Goal: Information Seeking & Learning: Find specific page/section

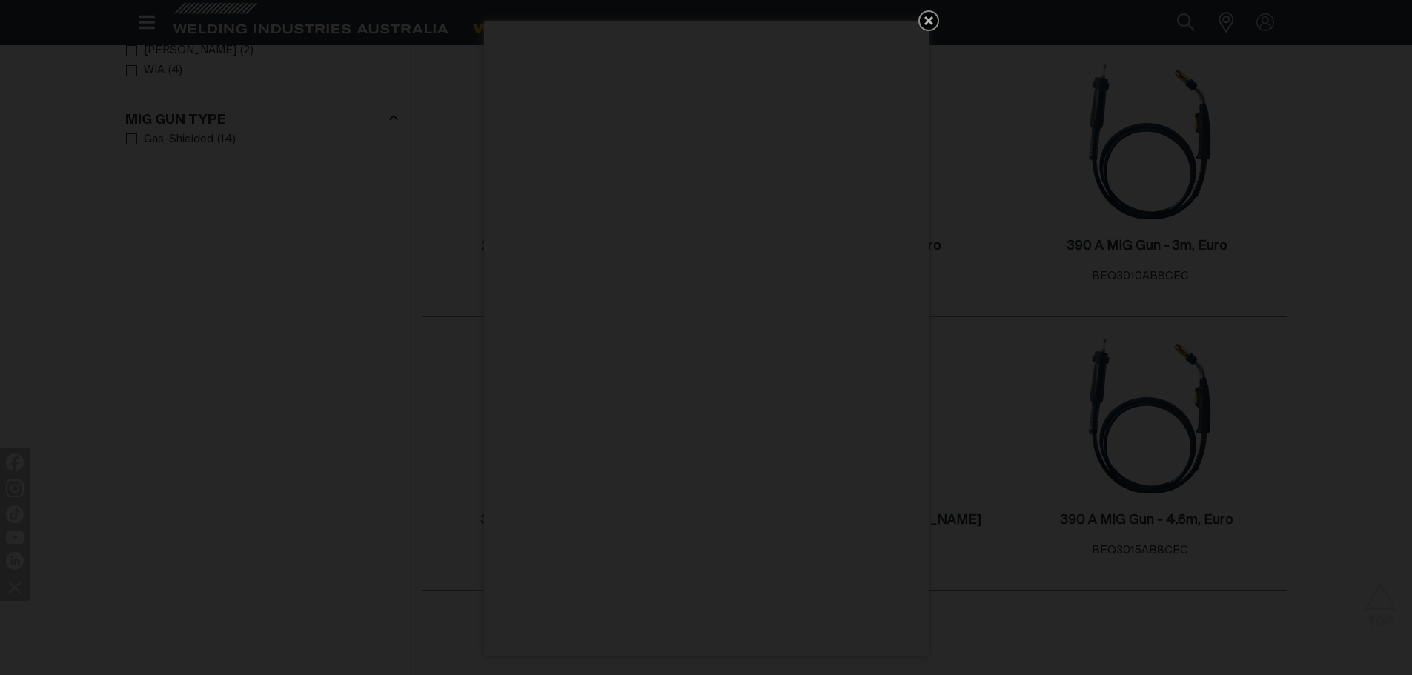
drag, startPoint x: 1416, startPoint y: 142, endPoint x: 1416, endPoint y: 312, distance: 170.5
click at [1411, 312] on html "Jump to main navigation Search When search results are available use up and dow…" at bounding box center [706, 569] width 1412 height 2157
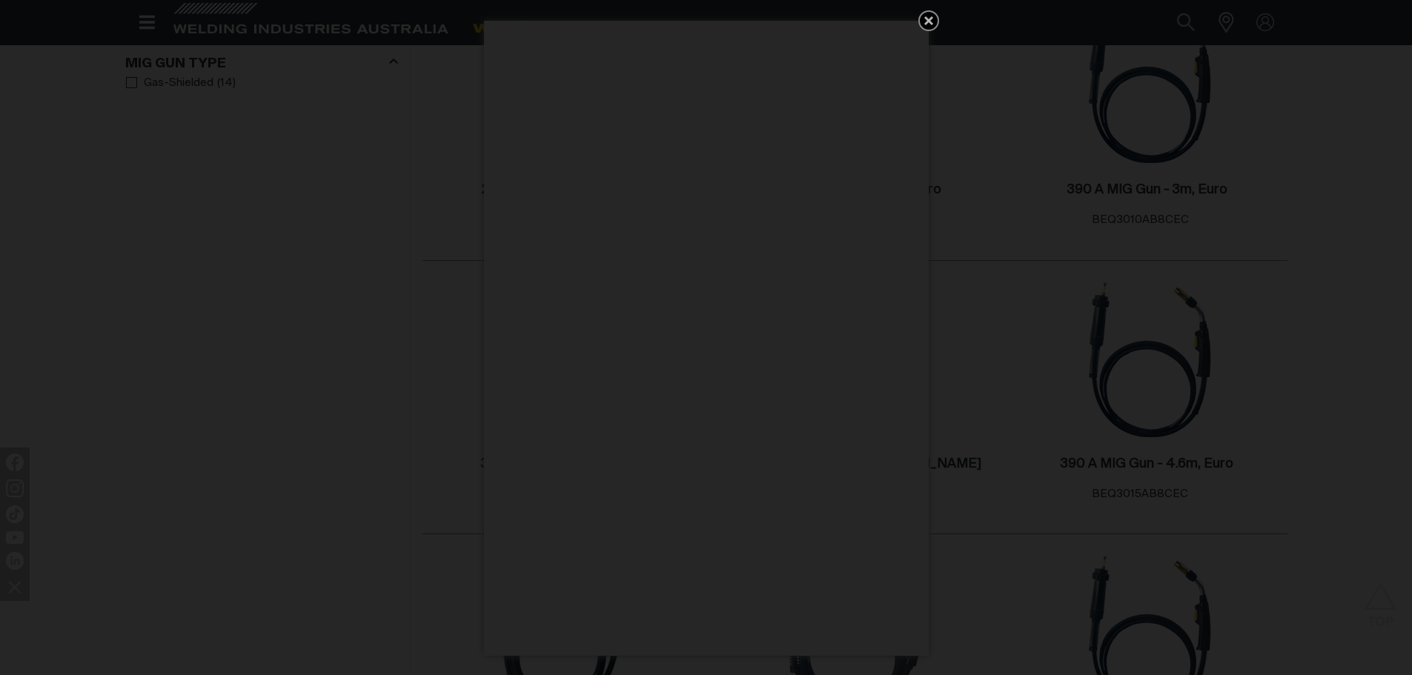
click at [927, 26] on icon "Get 5 WIA Welding Guides Free!" at bounding box center [929, 21] width 18 height 18
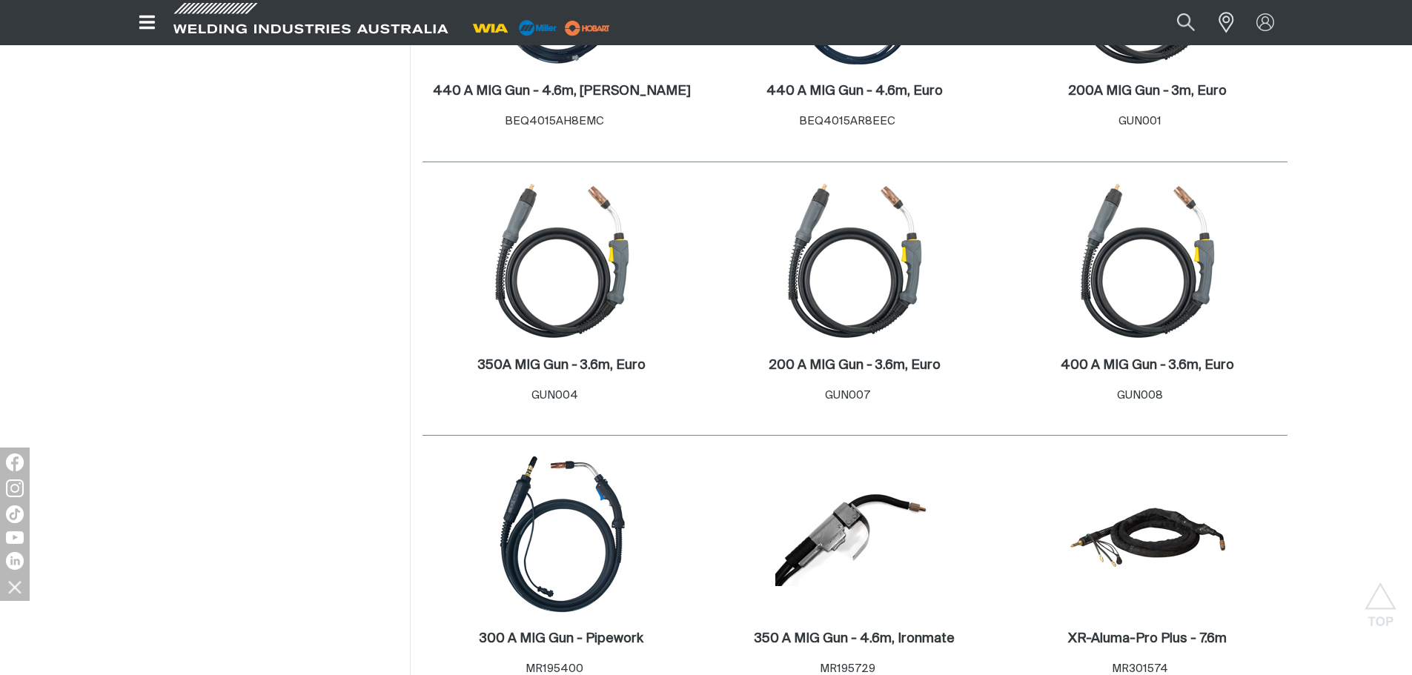
scroll to position [1727, 0]
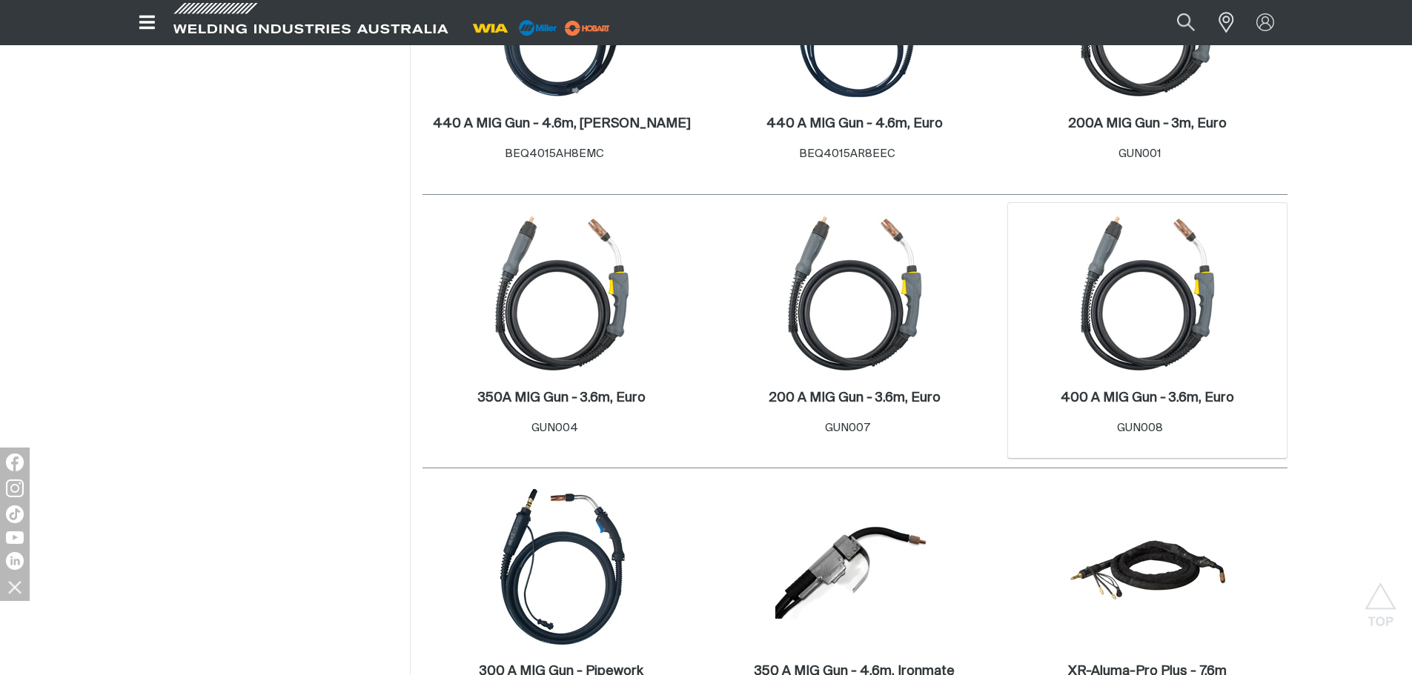
click at [1135, 352] on img at bounding box center [1147, 293] width 159 height 159
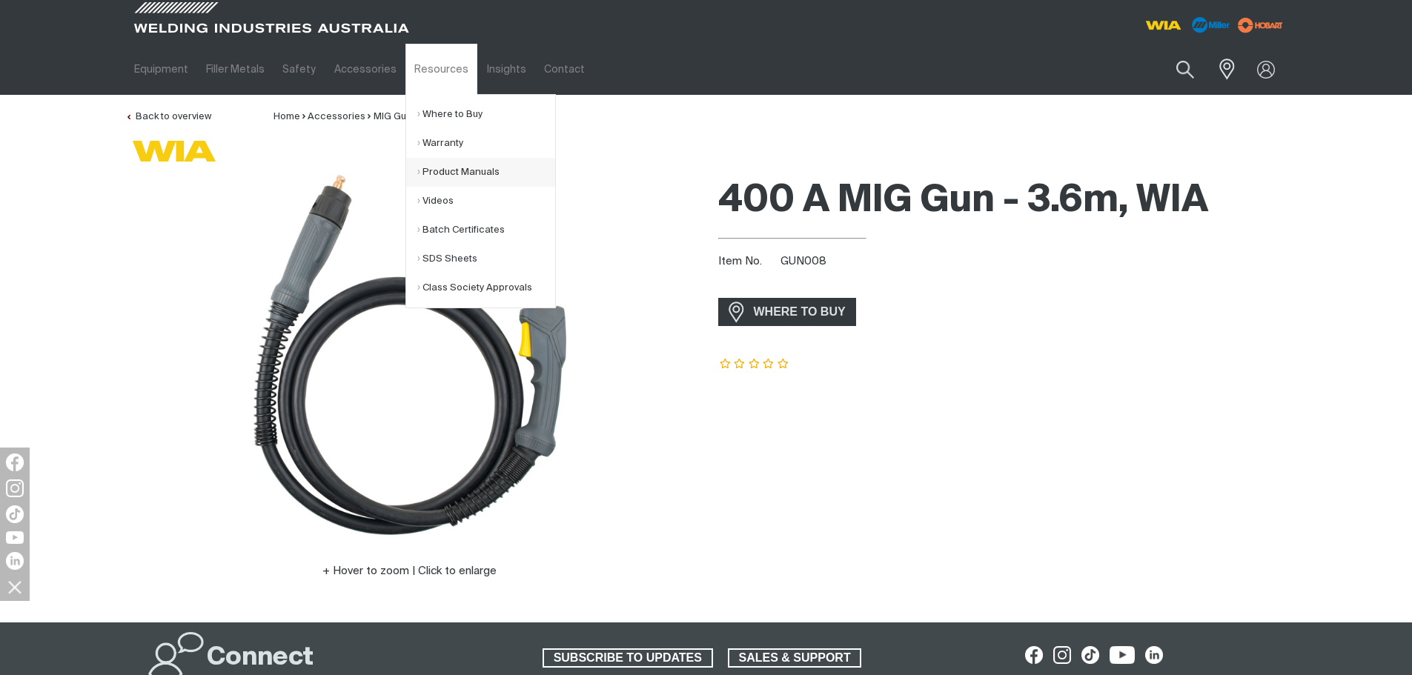
click at [473, 170] on link "Product Manuals" at bounding box center [486, 172] width 138 height 29
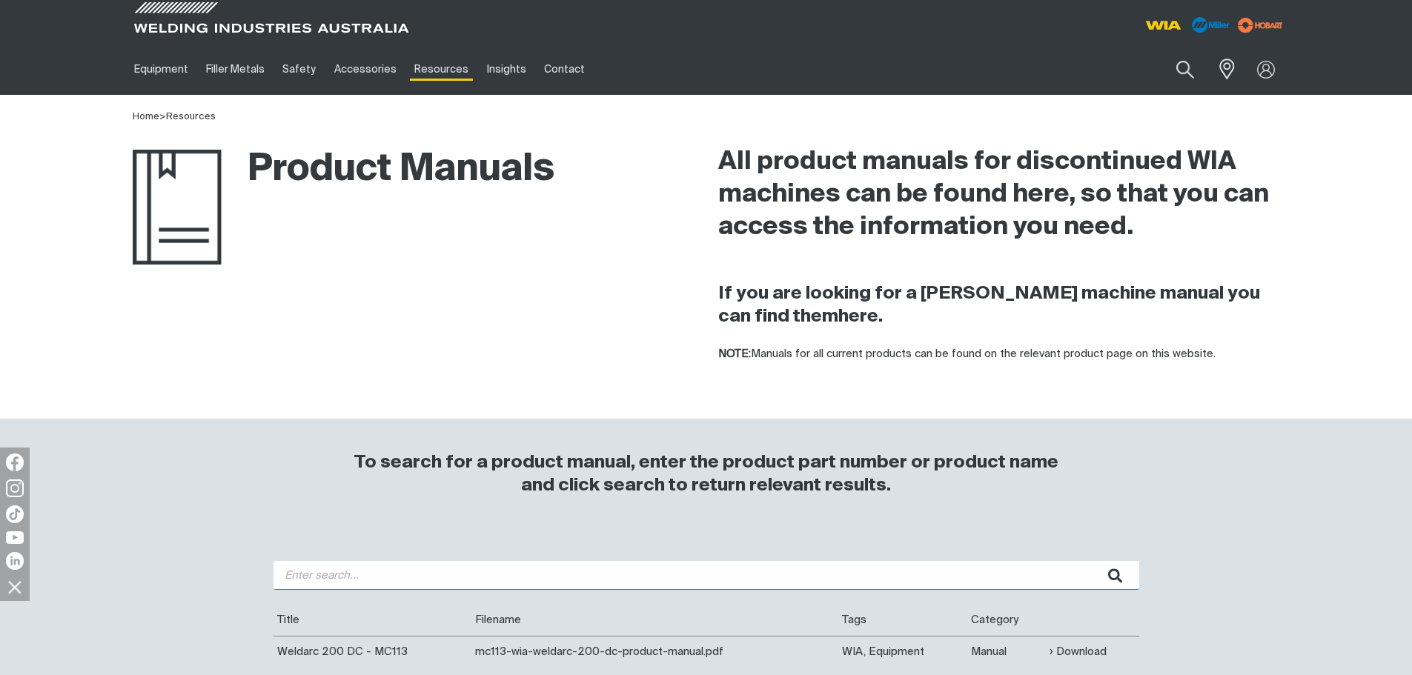
click at [456, 578] on input "search" at bounding box center [706, 575] width 866 height 29
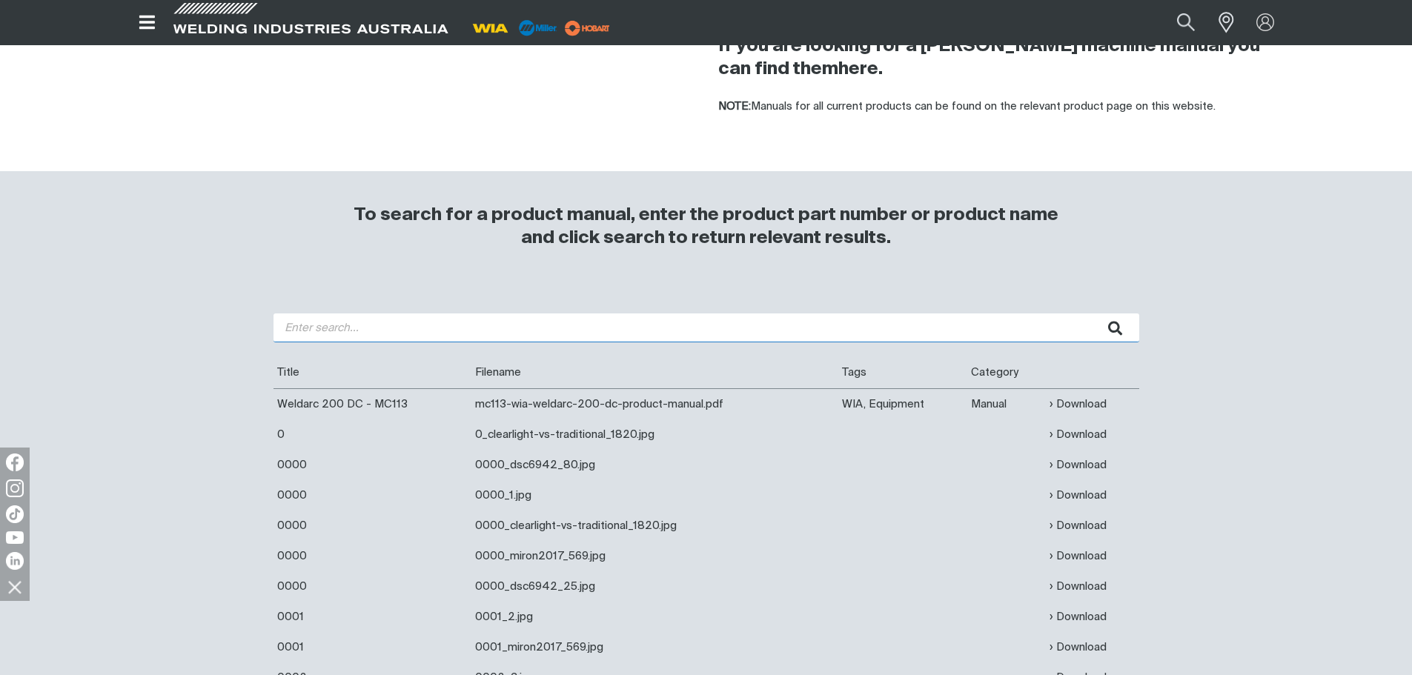
scroll to position [365, 0]
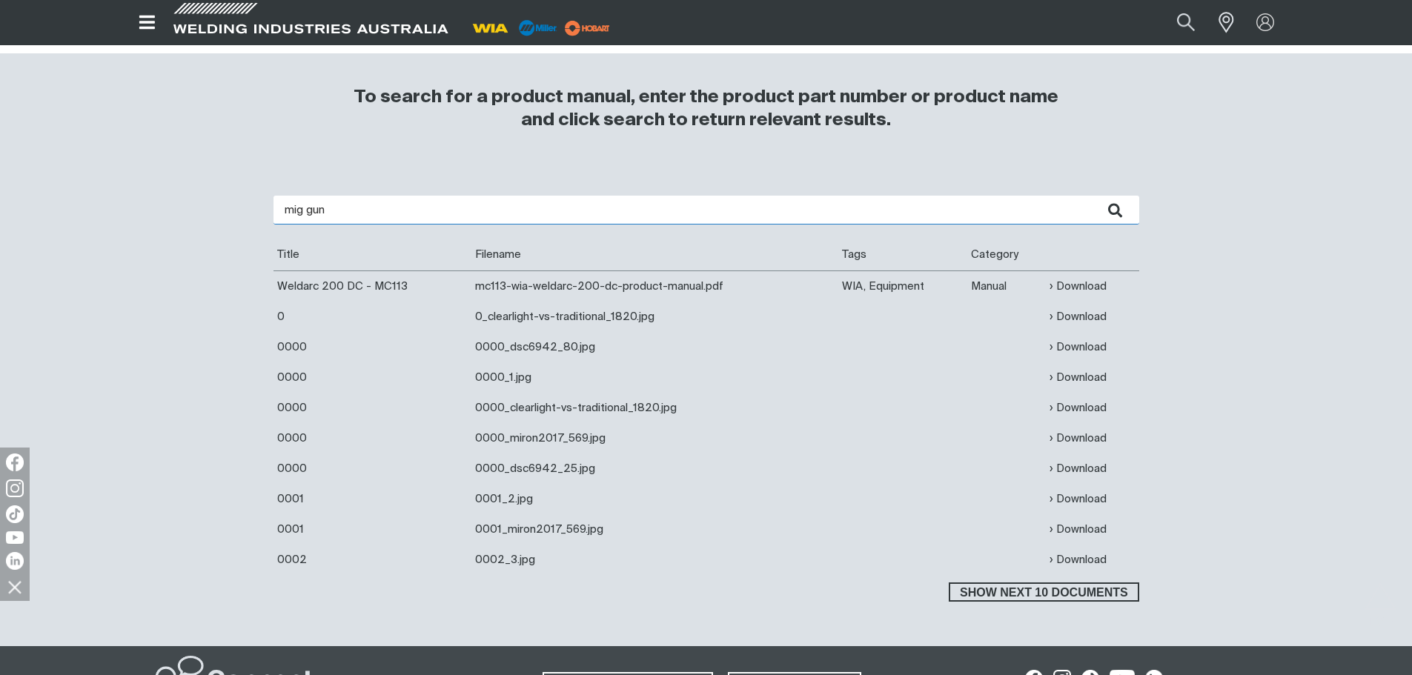
click at [1092, 196] on button "submit" at bounding box center [1115, 210] width 47 height 29
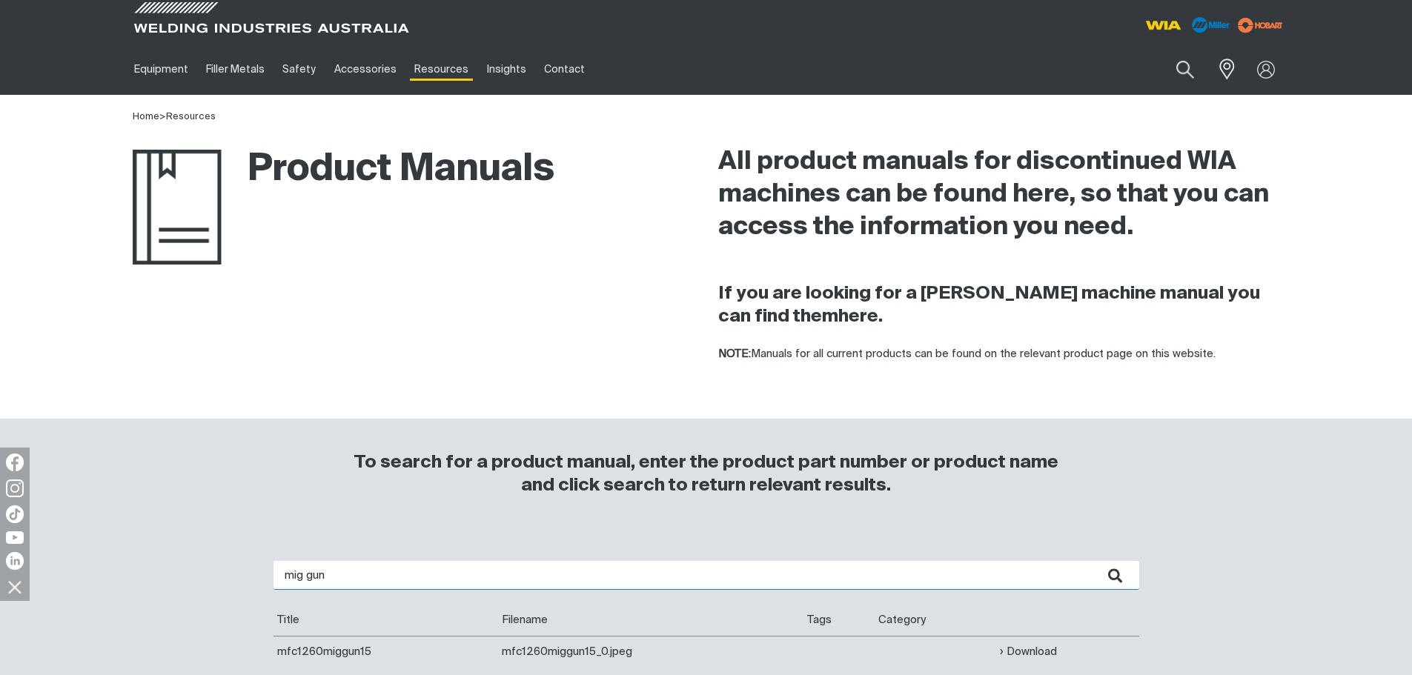
click at [770, 588] on input "mig gun" at bounding box center [706, 575] width 866 height 29
type input "mig gun 008"
click at [1092, 561] on button "submit" at bounding box center [1115, 575] width 47 height 29
